Goal: Transaction & Acquisition: Obtain resource

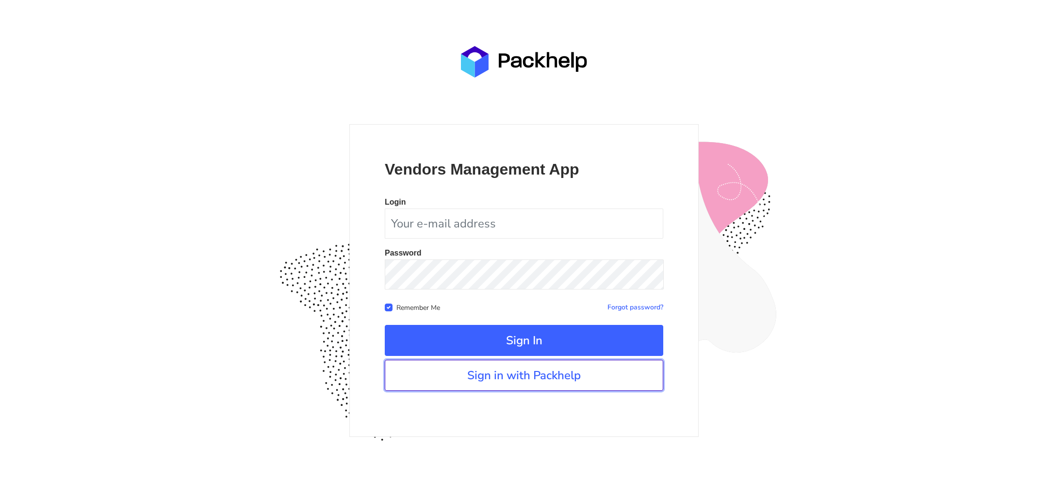
click at [506, 379] on link "Sign in with Packhelp" at bounding box center [524, 375] width 279 height 31
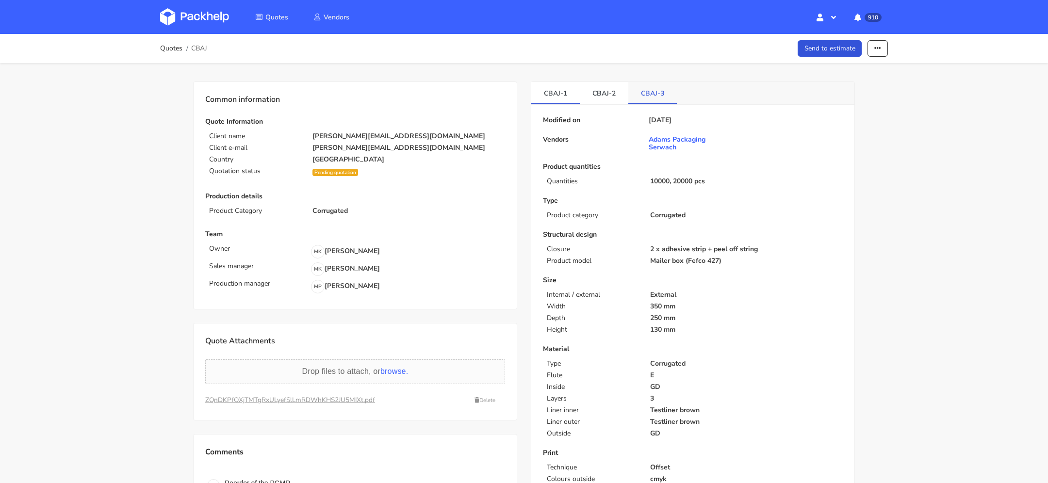
click at [669, 90] on link "CBAJ-3" at bounding box center [653, 92] width 49 height 21
click at [663, 98] on link "CBAJ-3" at bounding box center [653, 92] width 49 height 21
click at [881, 40] on button "button" at bounding box center [878, 48] width 20 height 17
click at [833, 126] on link "Show estimations" at bounding box center [840, 124] width 85 height 16
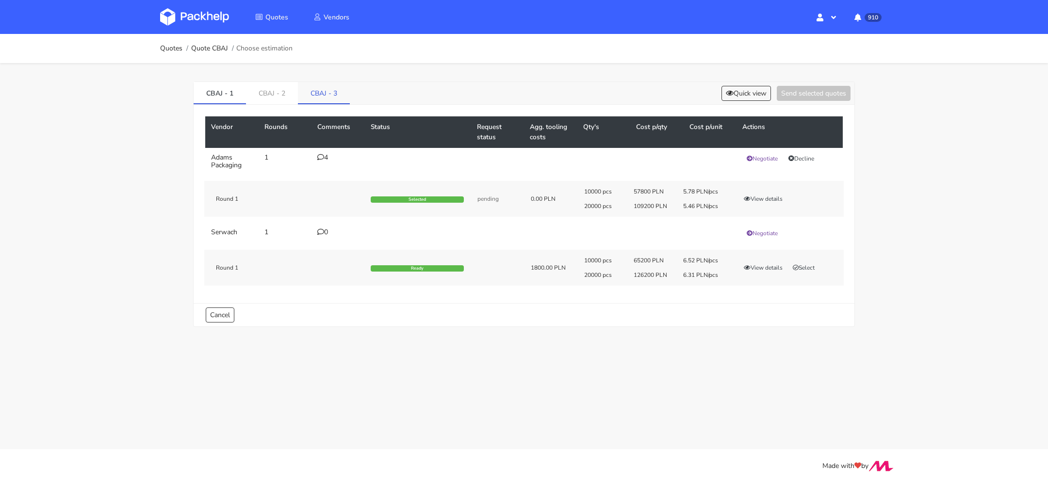
click at [318, 84] on link "CBAJ - 3" at bounding box center [324, 92] width 52 height 21
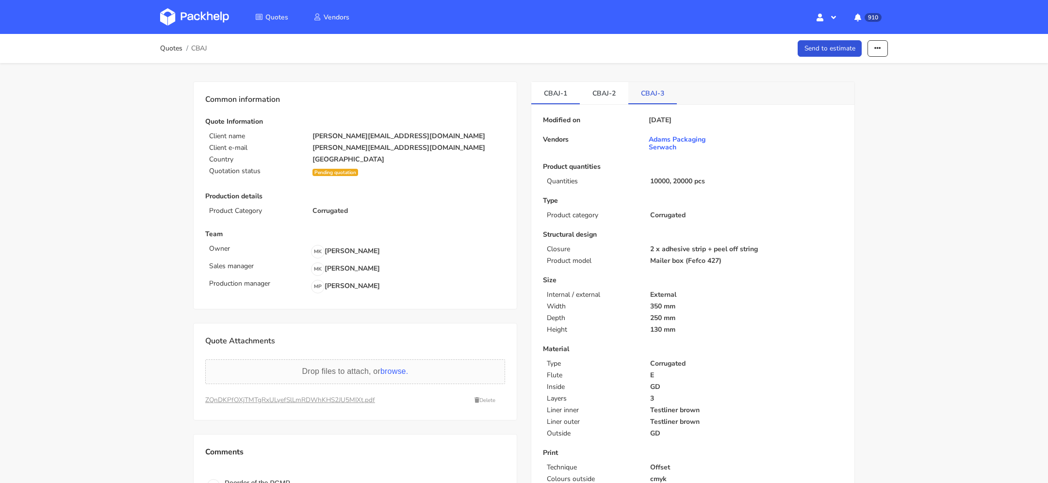
click at [657, 83] on link "CBAJ-3" at bounding box center [653, 92] width 49 height 21
click at [611, 92] on link "CBAJ-2" at bounding box center [604, 92] width 49 height 21
click at [647, 89] on link "CBAJ-3" at bounding box center [653, 92] width 49 height 21
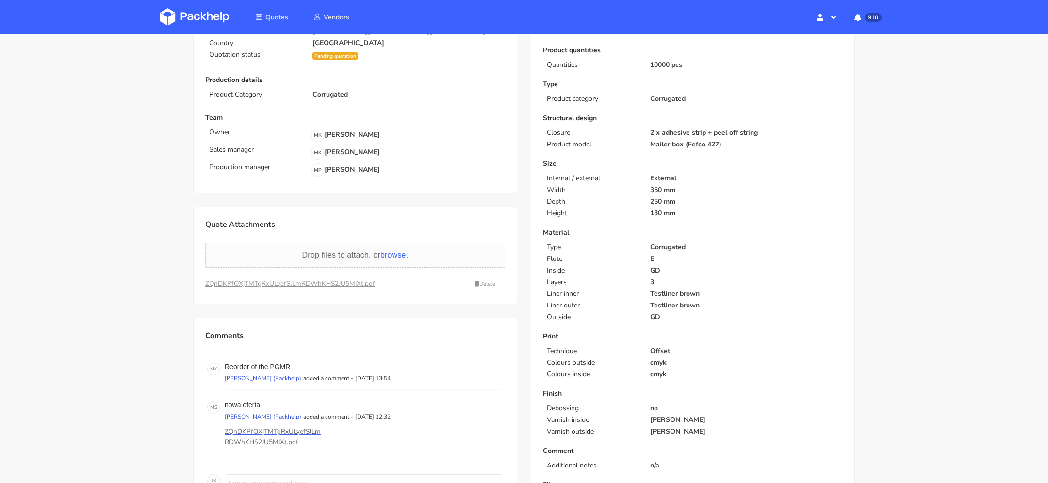
scroll to position [127, 0]
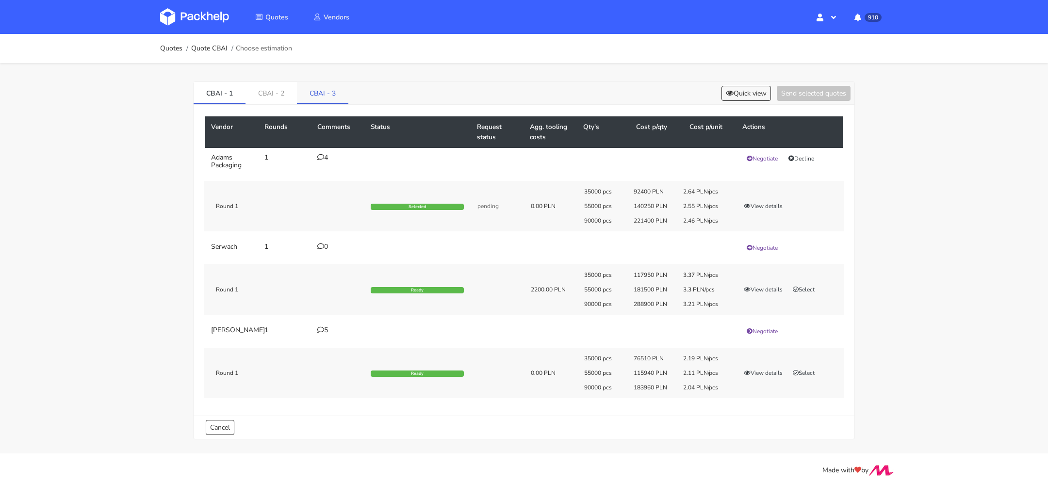
click at [312, 96] on link "CBAI - 3" at bounding box center [322, 92] width 51 height 21
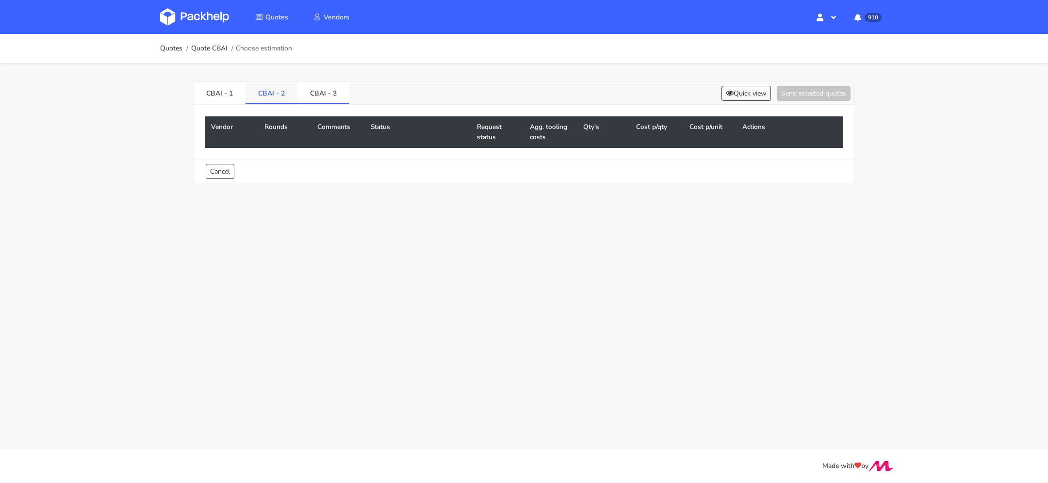
click at [273, 91] on link "CBAI - 2" at bounding box center [272, 92] width 52 height 21
click at [212, 91] on link "CBAI - 1" at bounding box center [220, 92] width 52 height 21
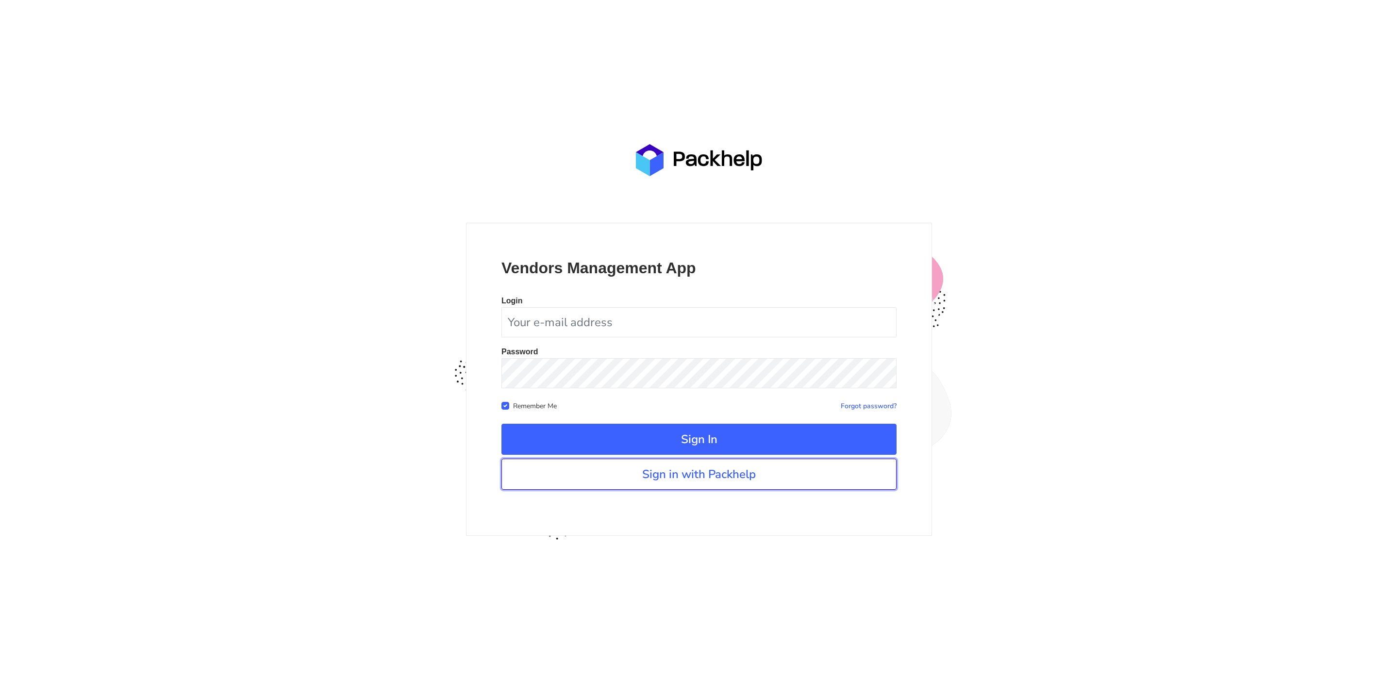
click at [652, 474] on link "Sign in with Packhelp" at bounding box center [698, 474] width 395 height 31
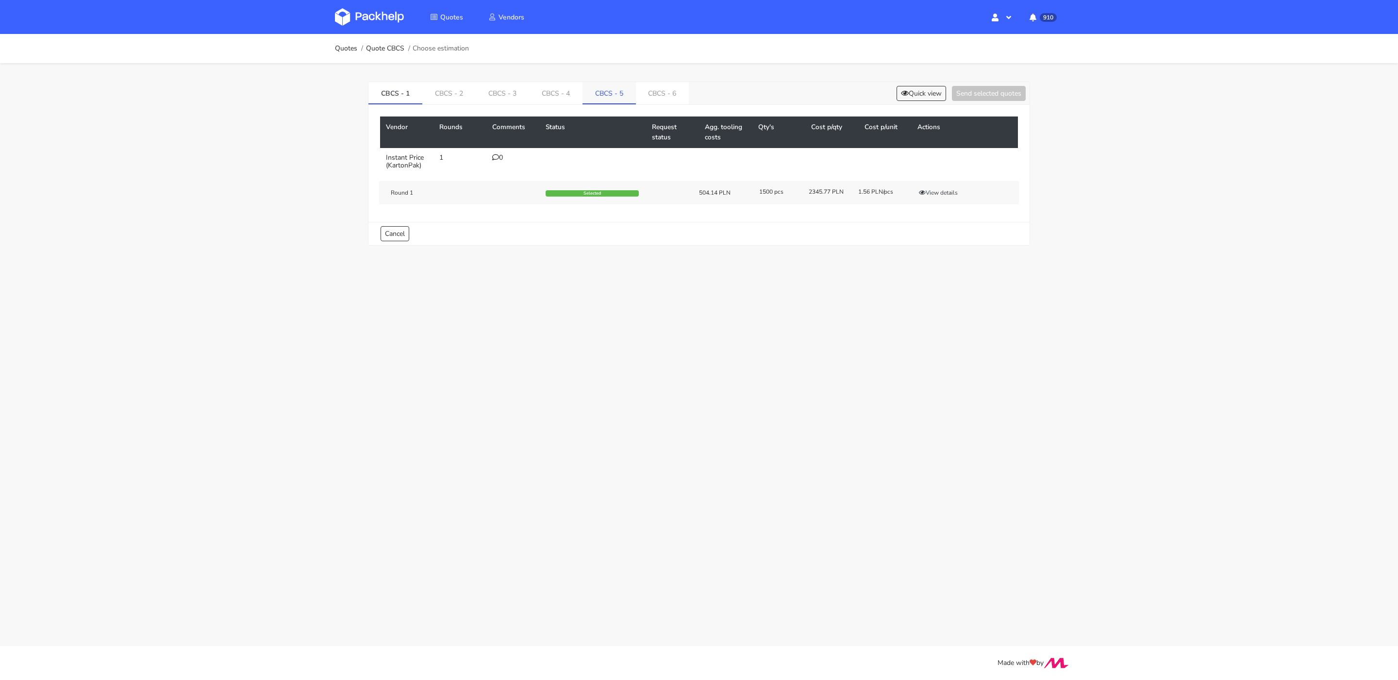
click at [615, 93] on link "CBCS - 5" at bounding box center [608, 92] width 53 height 21
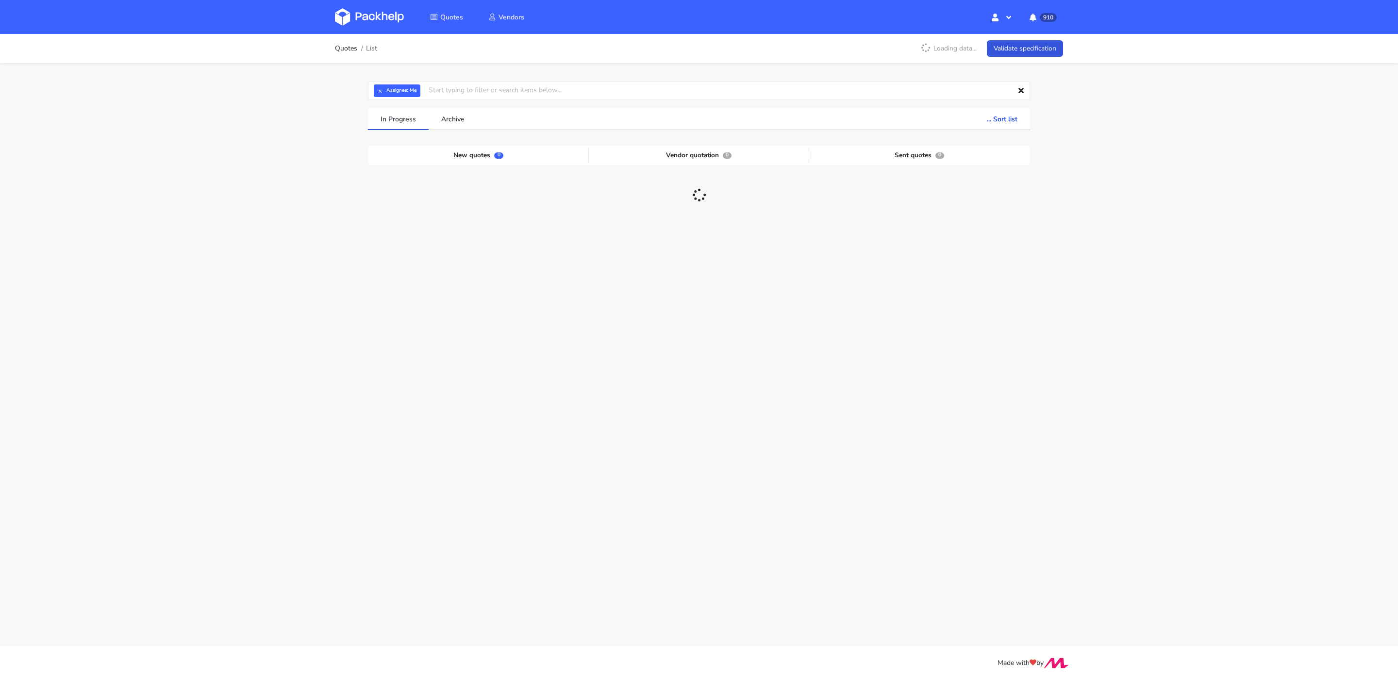
click at [374, 94] on span "× Assignee: Me" at bounding box center [395, 90] width 43 height 13
click at [380, 94] on button "×" at bounding box center [380, 90] width 13 height 13
click at [411, 90] on input "text" at bounding box center [699, 91] width 662 height 18
paste input "CBGX"
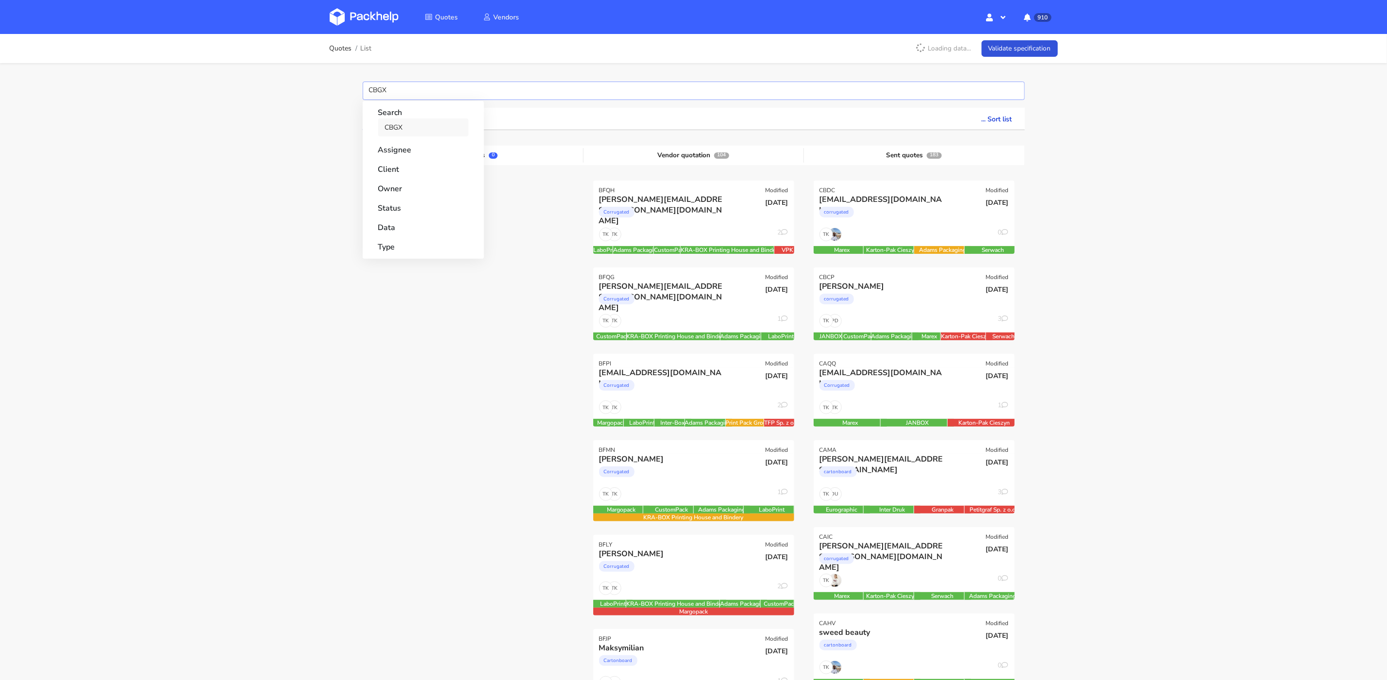
type input "CBGX"
click at [408, 132] on link "CBGX" at bounding box center [423, 127] width 90 height 18
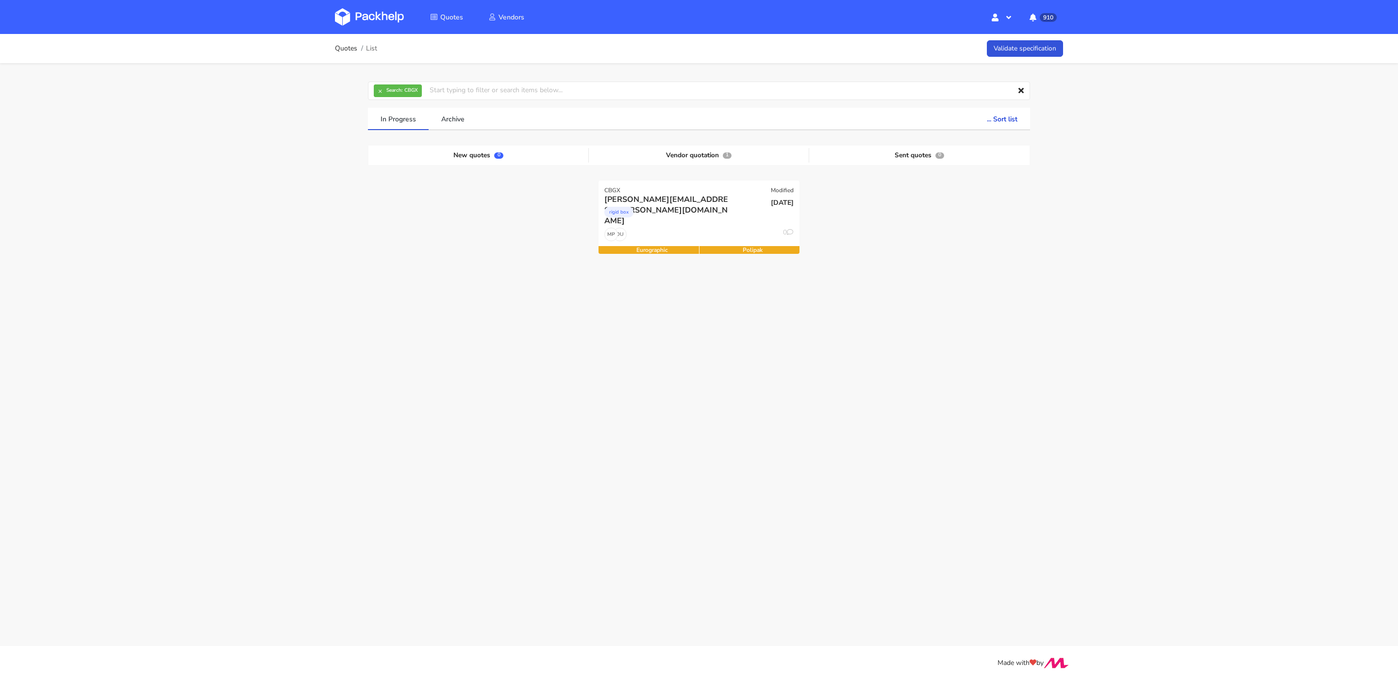
click at [886, 265] on div at bounding box center [919, 224] width 220 height 86
click at [730, 205] on div "rigid box" at bounding box center [668, 214] width 129 height 19
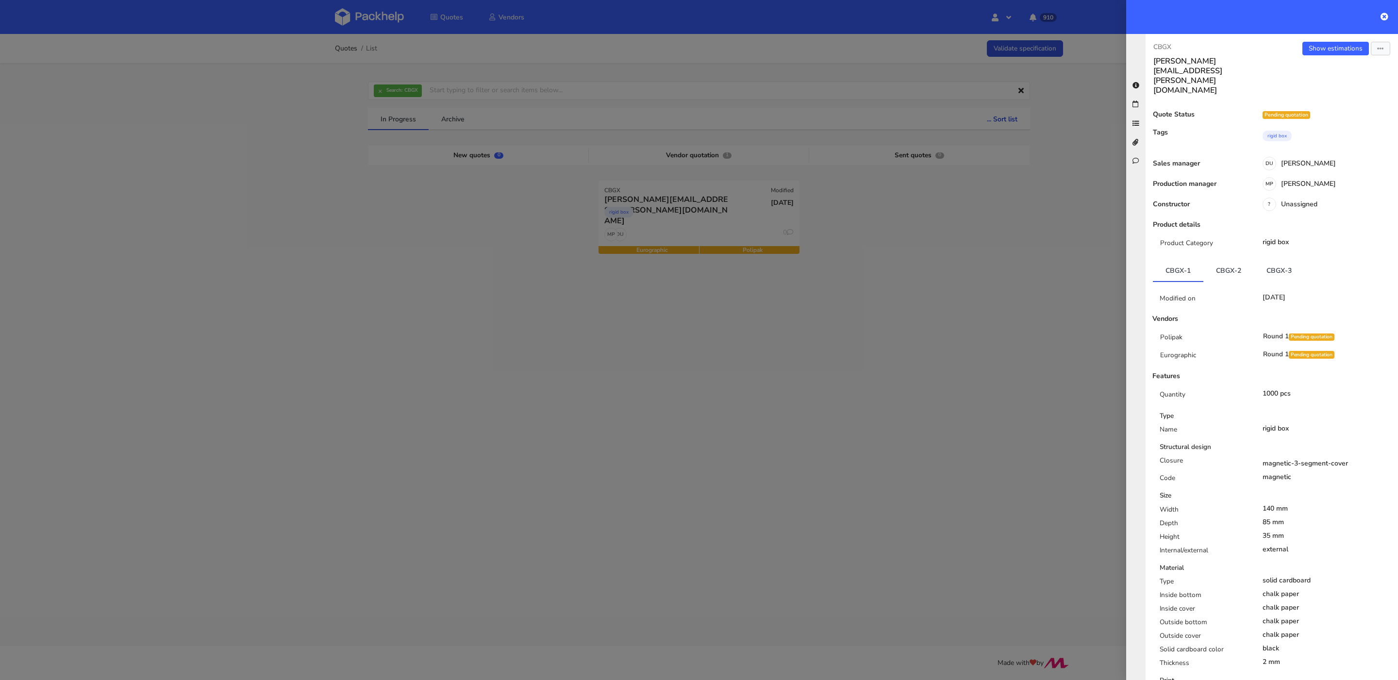
scroll to position [113, 0]
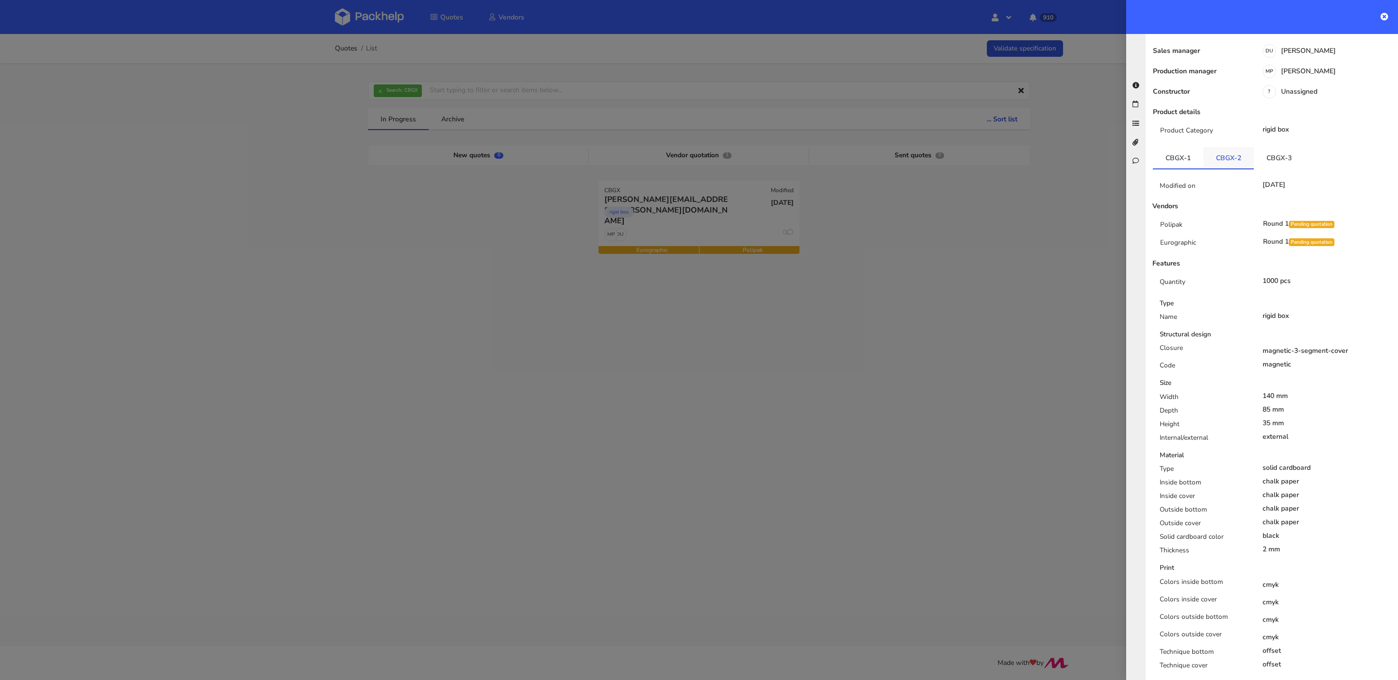
click at [1223, 147] on link "CBGX-2" at bounding box center [1228, 157] width 50 height 21
click at [1279, 147] on link "CBGX-3" at bounding box center [1279, 157] width 50 height 21
click at [1237, 147] on link "CBGX-2" at bounding box center [1228, 157] width 50 height 21
click at [1195, 147] on link "CBGX-1" at bounding box center [1178, 157] width 50 height 21
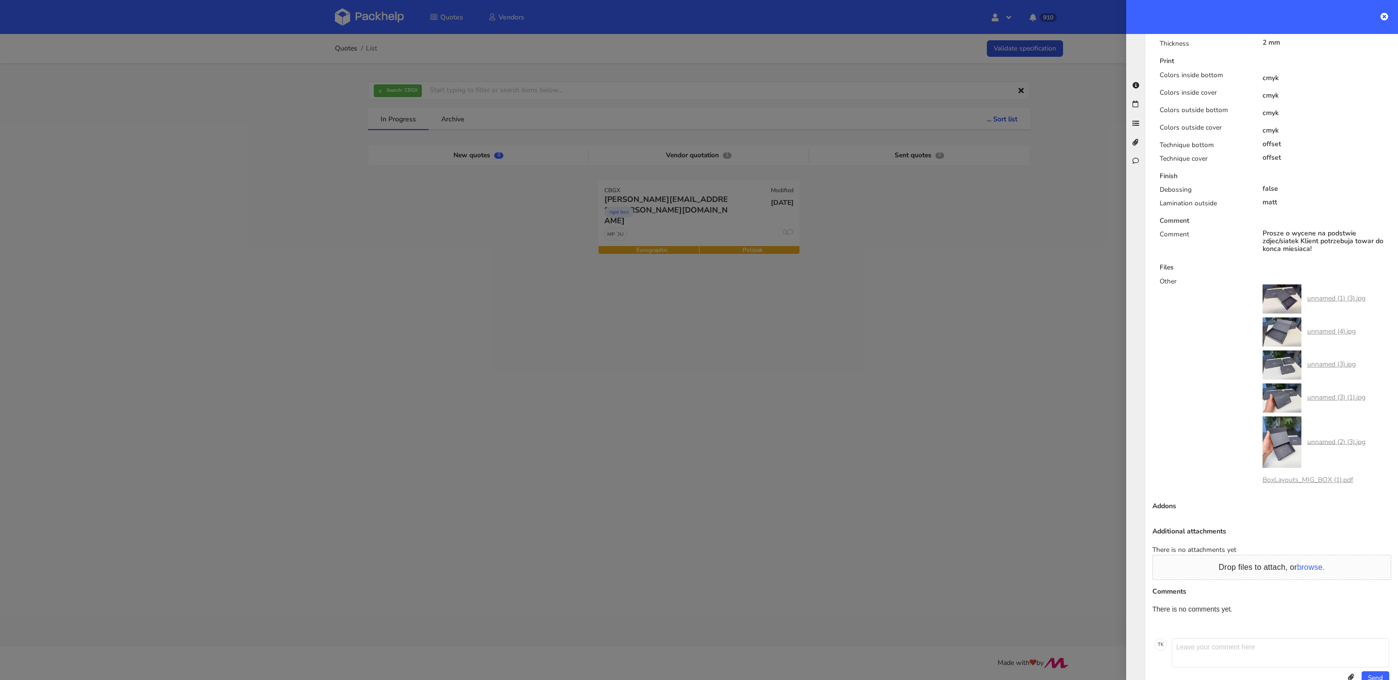
scroll to position [620, 0]
click at [1307, 293] on link "unnamed (1) (3).jpg" at bounding box center [1336, 297] width 58 height 9
click at [1323, 326] on link "unnamed (4).jpg" at bounding box center [1331, 330] width 49 height 9
click at [1322, 392] on link "unnamed (3) (1).jpg" at bounding box center [1336, 396] width 58 height 9
click at [1333, 475] on link "BoxLayouts_MIG_BOX (1).pdf" at bounding box center [1307, 479] width 91 height 9
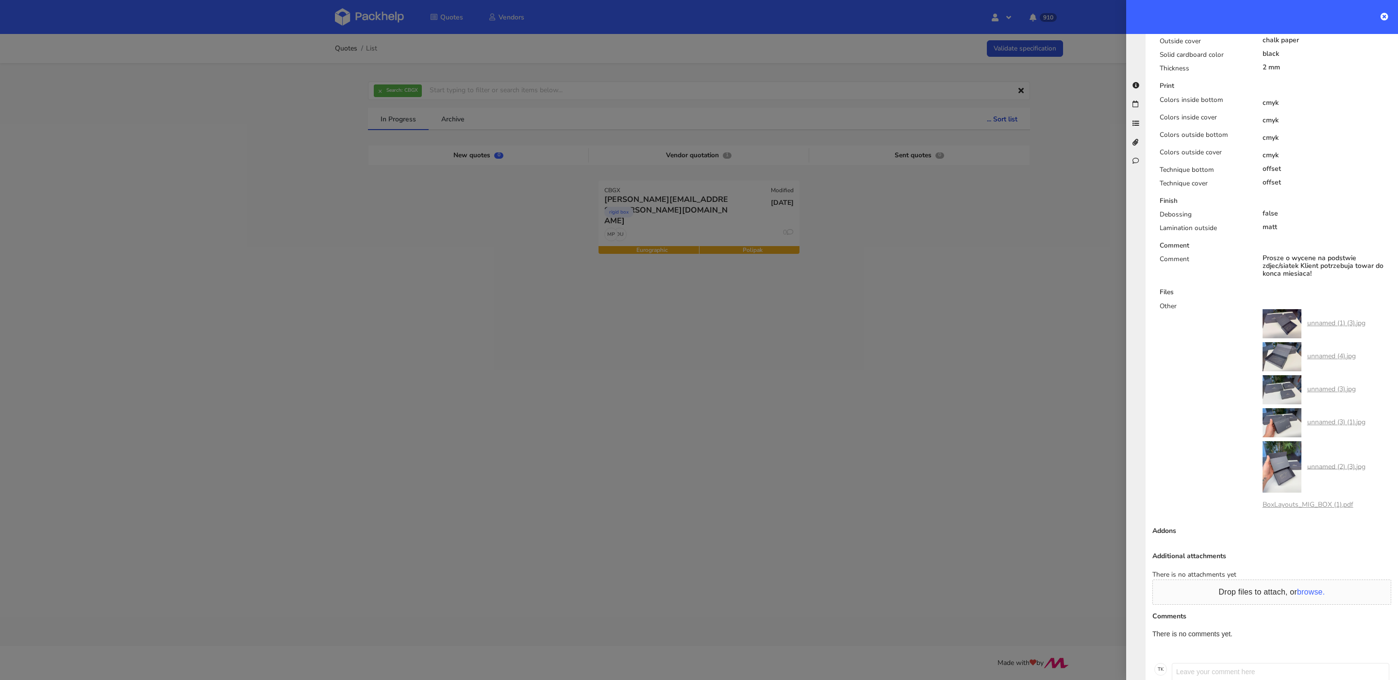
scroll to position [588, 0]
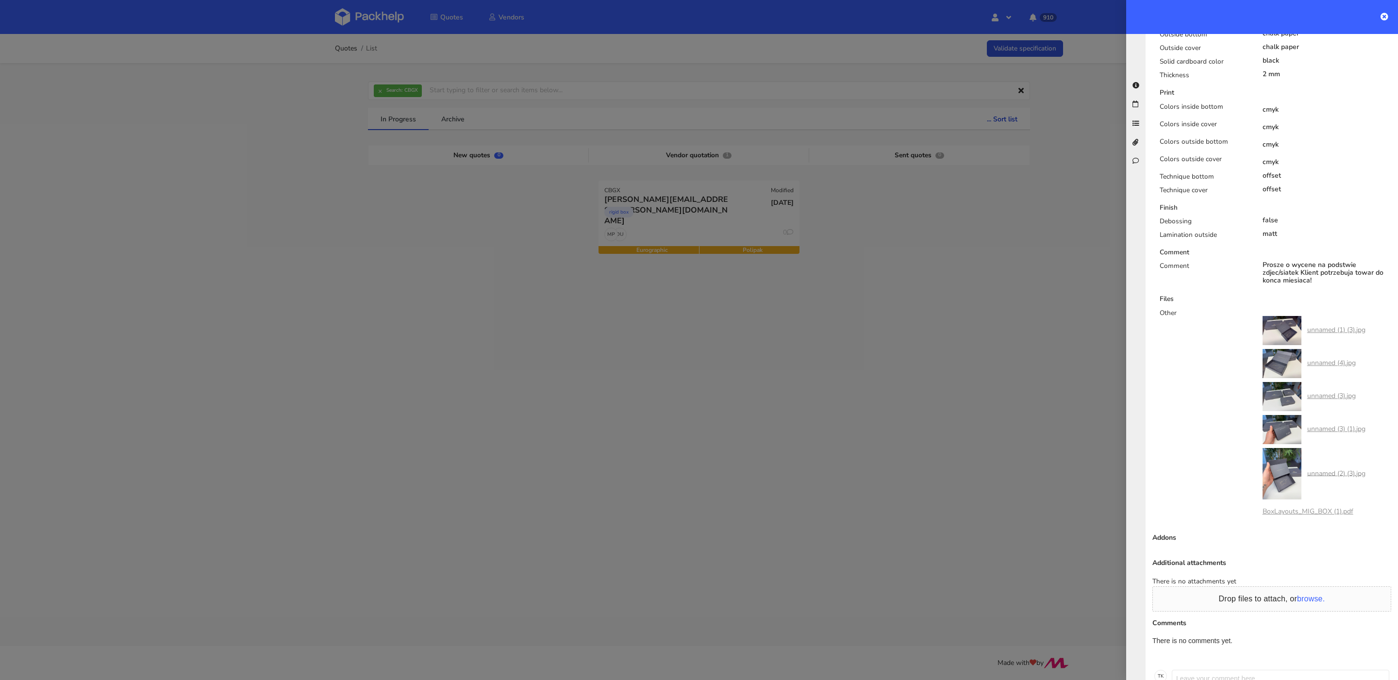
click at [1307, 391] on link "unnamed (3).jpg" at bounding box center [1331, 395] width 49 height 9
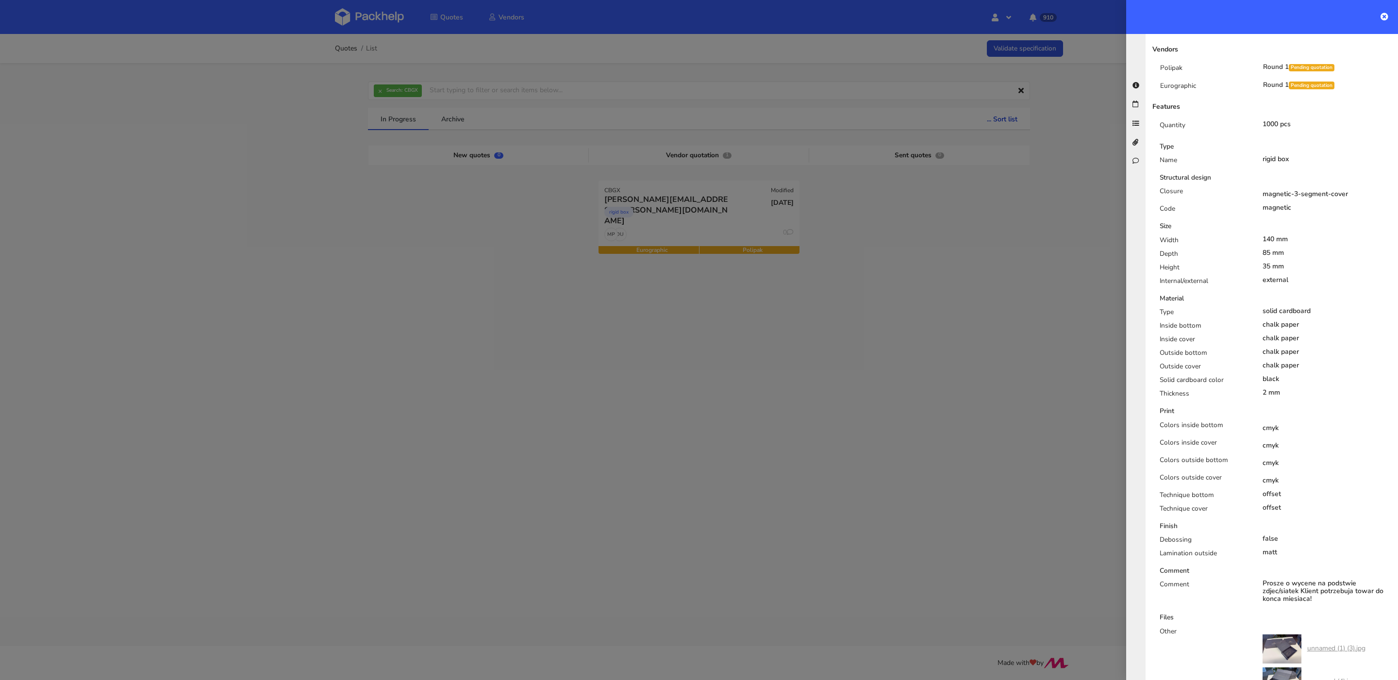
scroll to position [0, 0]
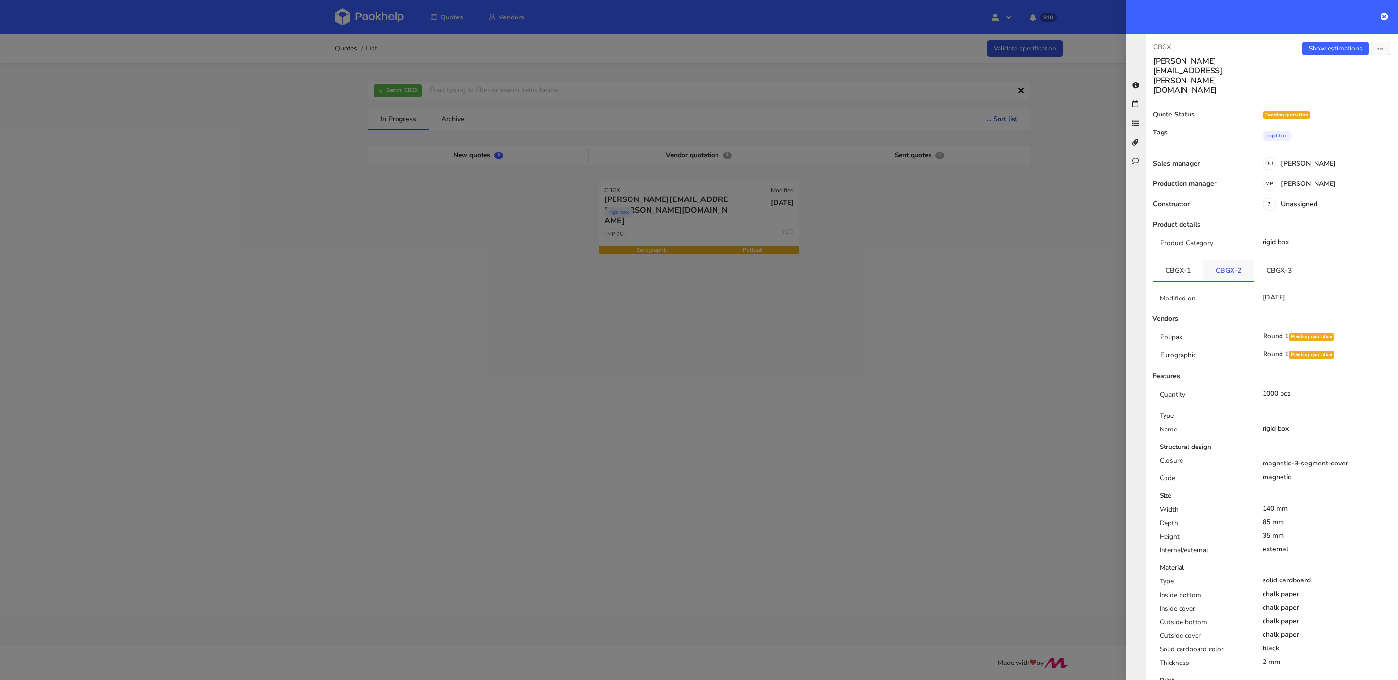
click at [1229, 260] on link "CBGX-2" at bounding box center [1228, 270] width 50 height 21
click at [1281, 260] on link "CBGX-3" at bounding box center [1279, 270] width 50 height 21
click at [1239, 260] on link "CBGX-2" at bounding box center [1228, 270] width 50 height 21
click at [1192, 260] on link "CBGX-1" at bounding box center [1178, 270] width 50 height 21
